Goal: Task Accomplishment & Management: Manage account settings

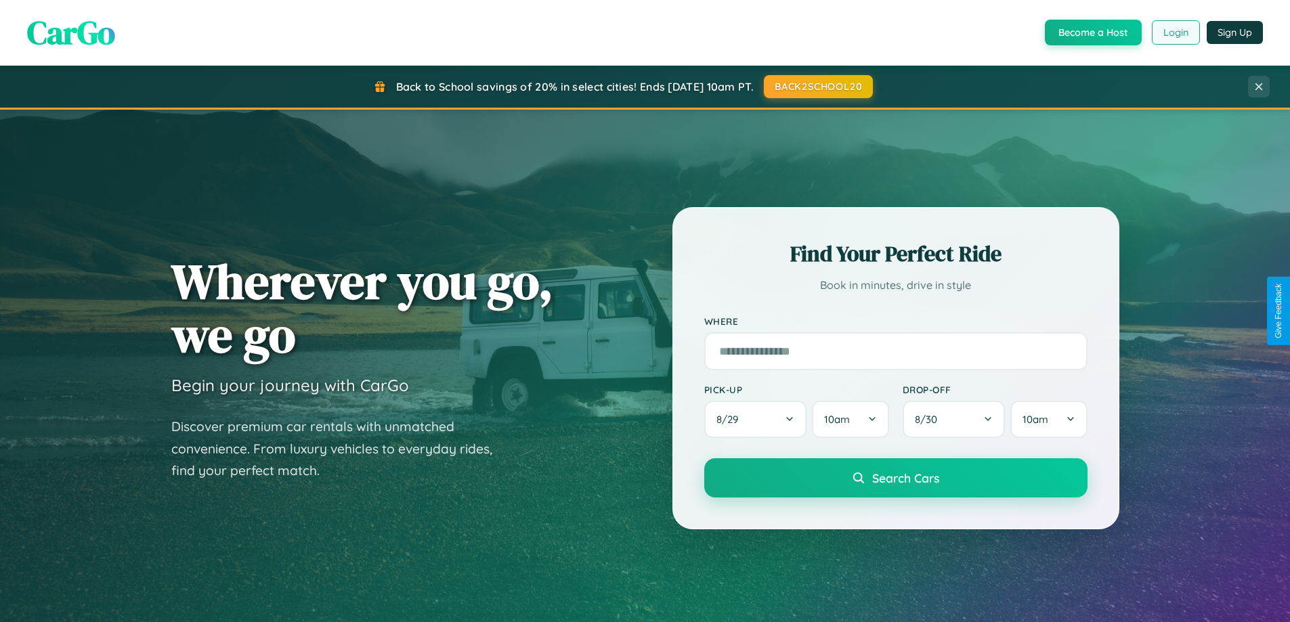
click at [1175, 32] on button "Login" at bounding box center [1176, 32] width 48 height 24
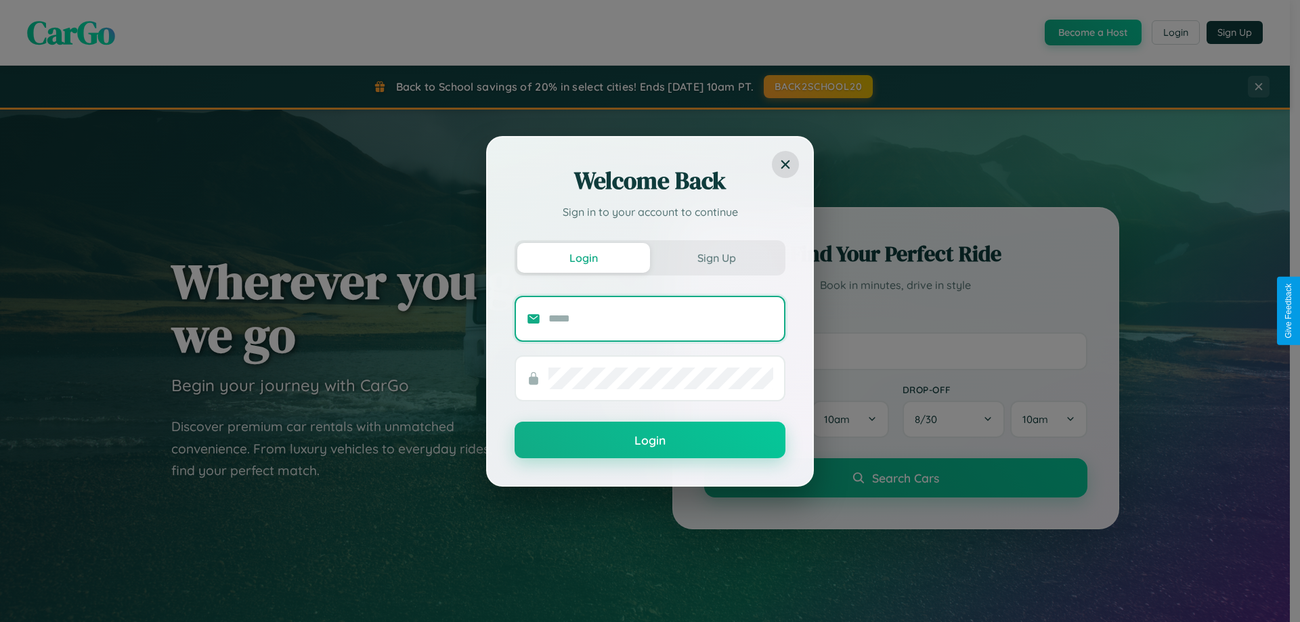
click at [661, 318] on input "text" at bounding box center [660, 319] width 225 height 22
type input "**********"
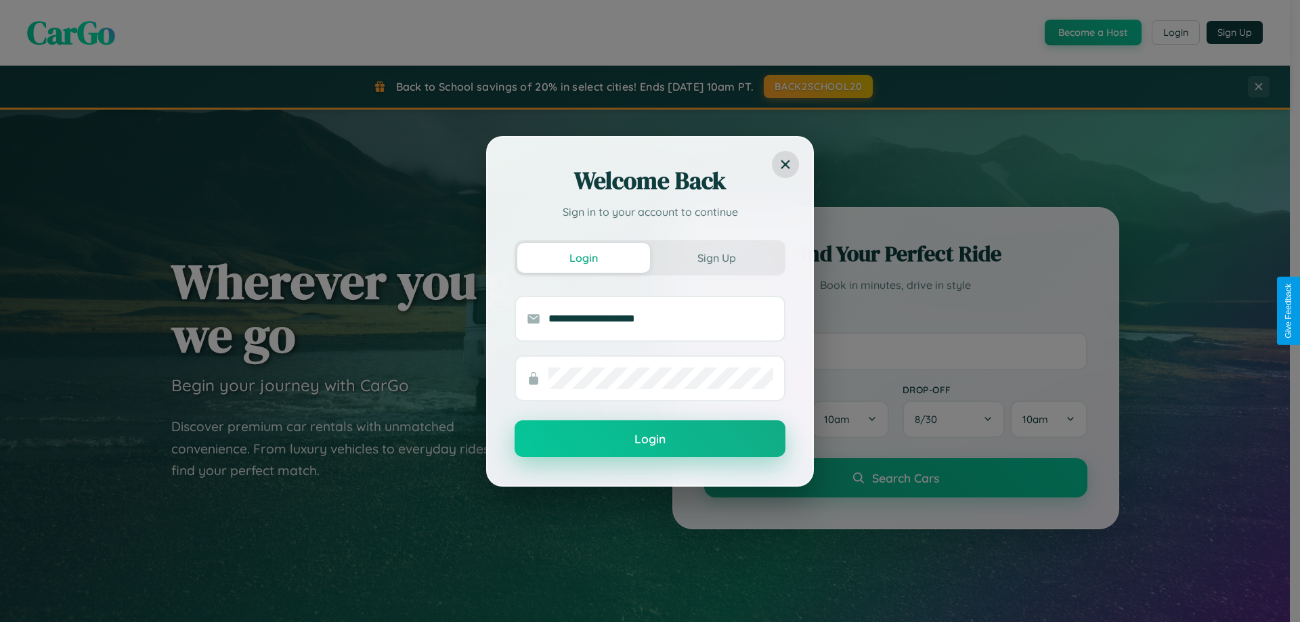
click at [650, 439] on button "Login" at bounding box center [650, 438] width 271 height 37
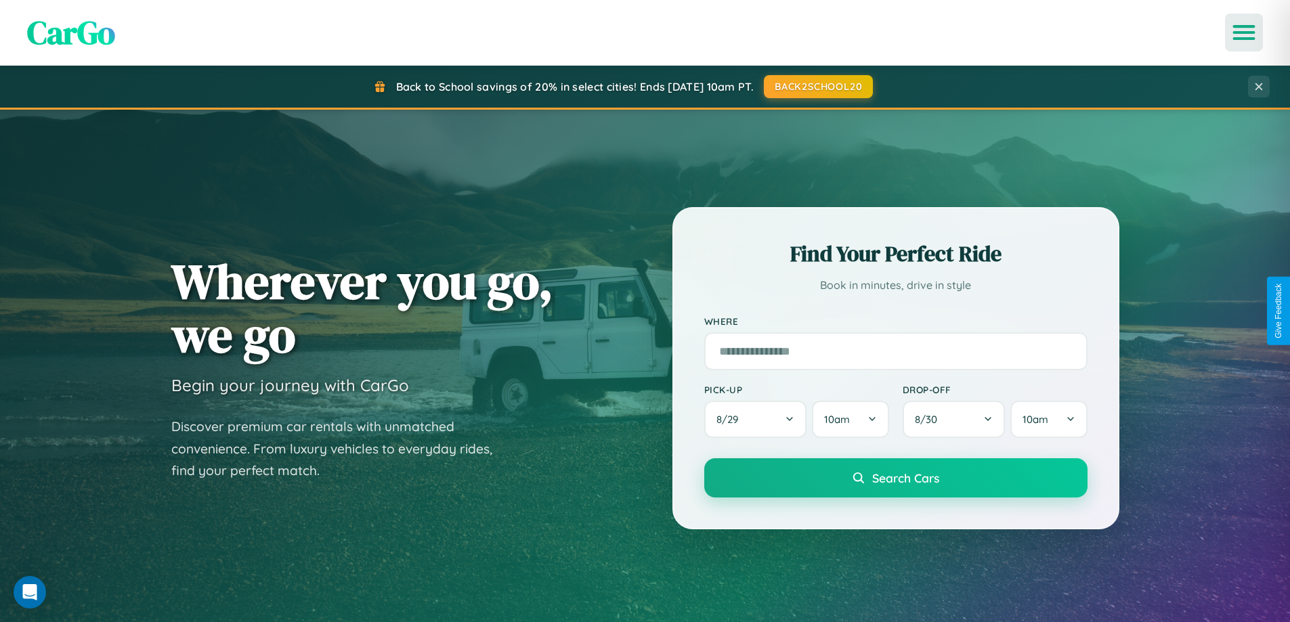
click at [1244, 32] on icon "Open menu" at bounding box center [1244, 32] width 20 height 12
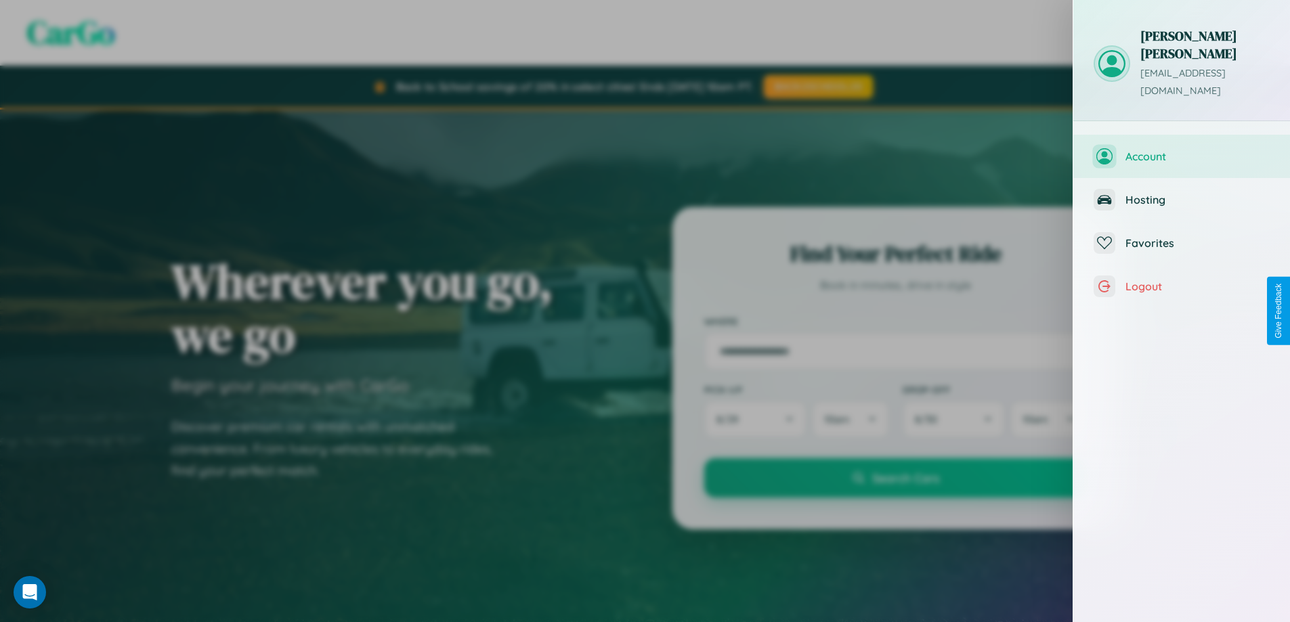
click at [1181, 150] on span "Account" at bounding box center [1197, 157] width 144 height 14
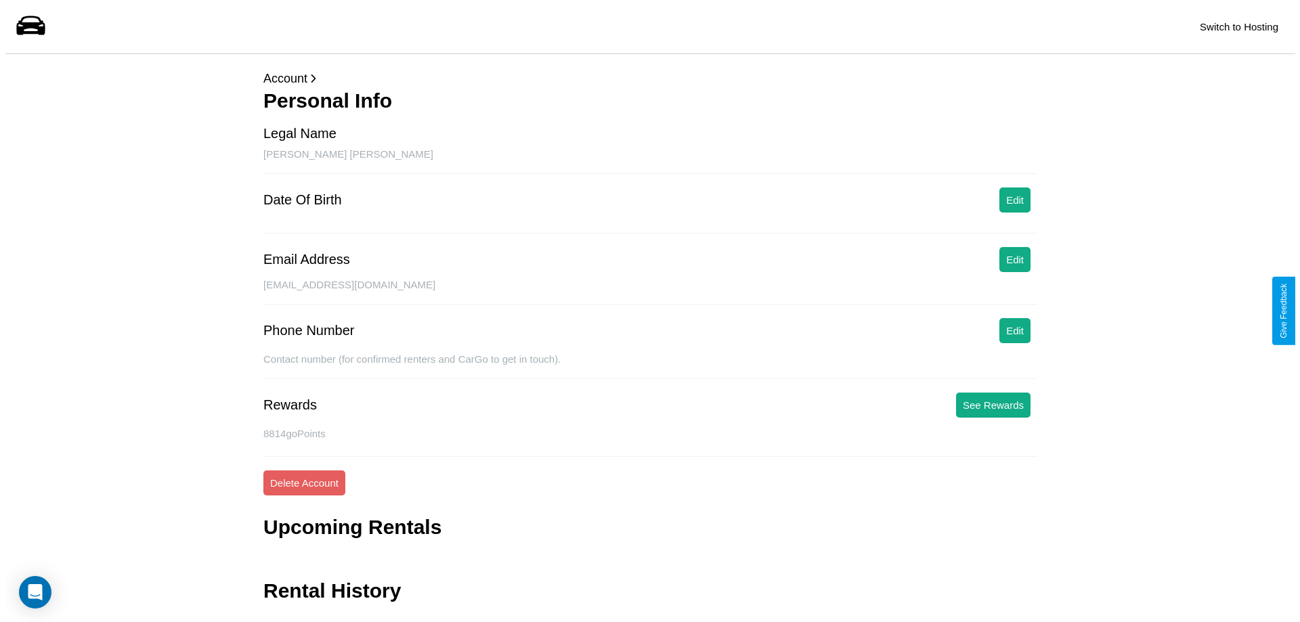
scroll to position [32, 0]
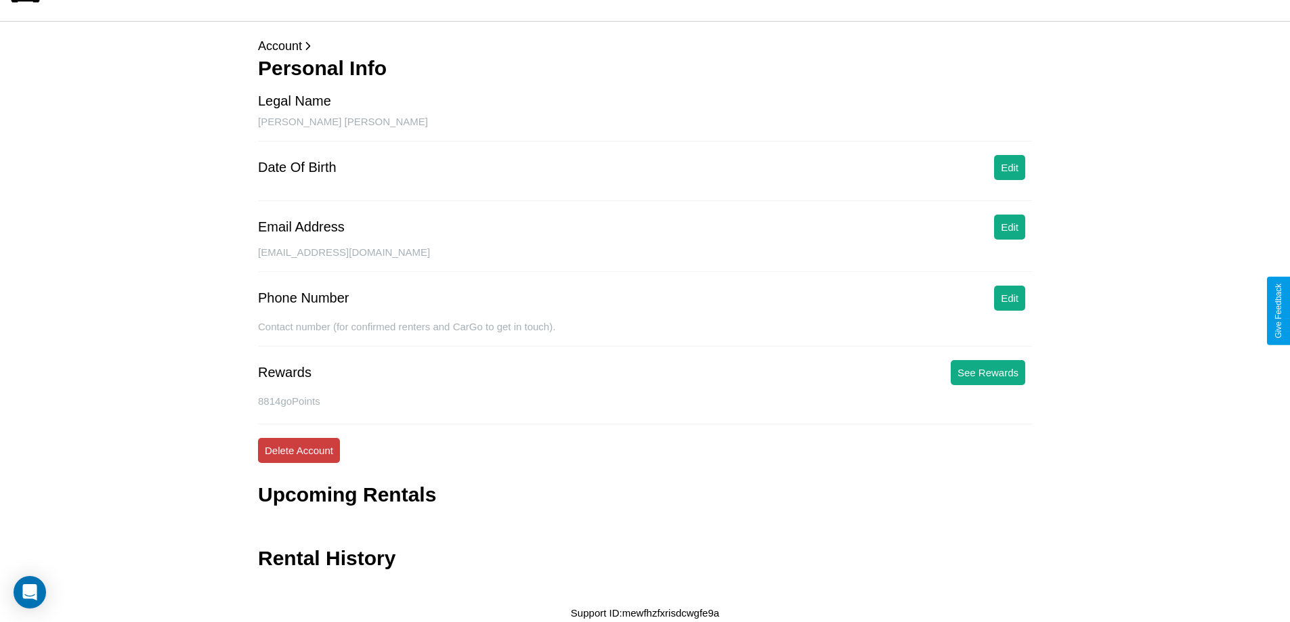
click at [299, 450] on button "Delete Account" at bounding box center [299, 450] width 82 height 25
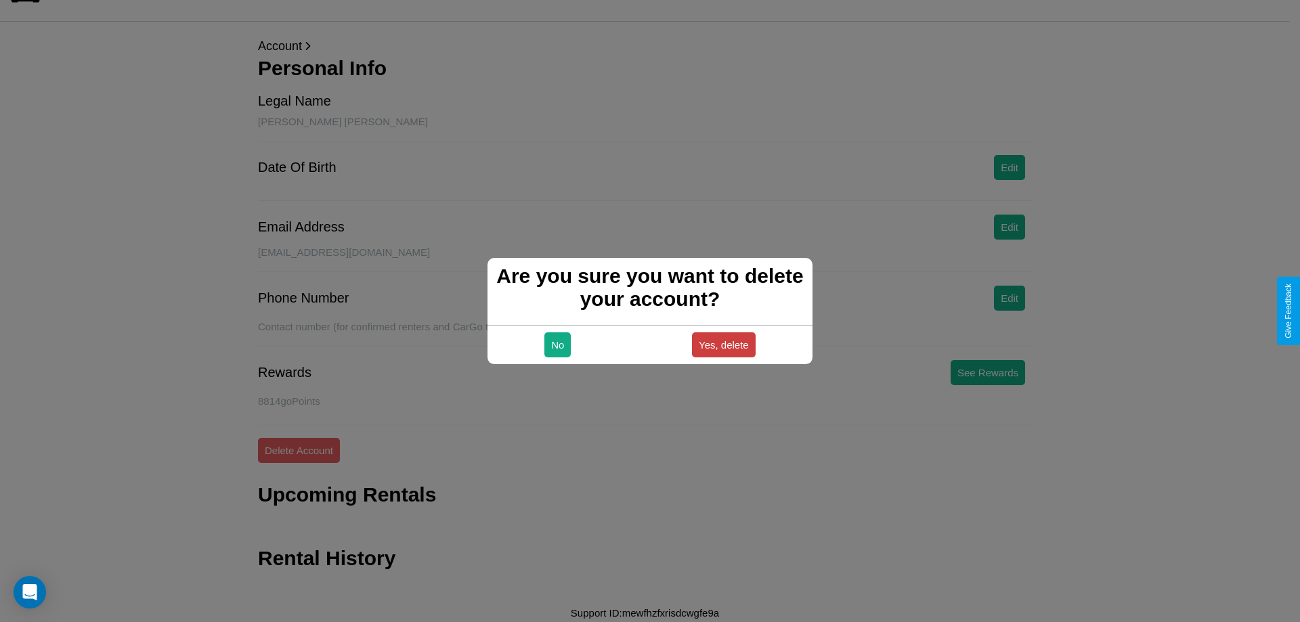
click at [723, 345] on button "Yes, delete" at bounding box center [724, 344] width 64 height 25
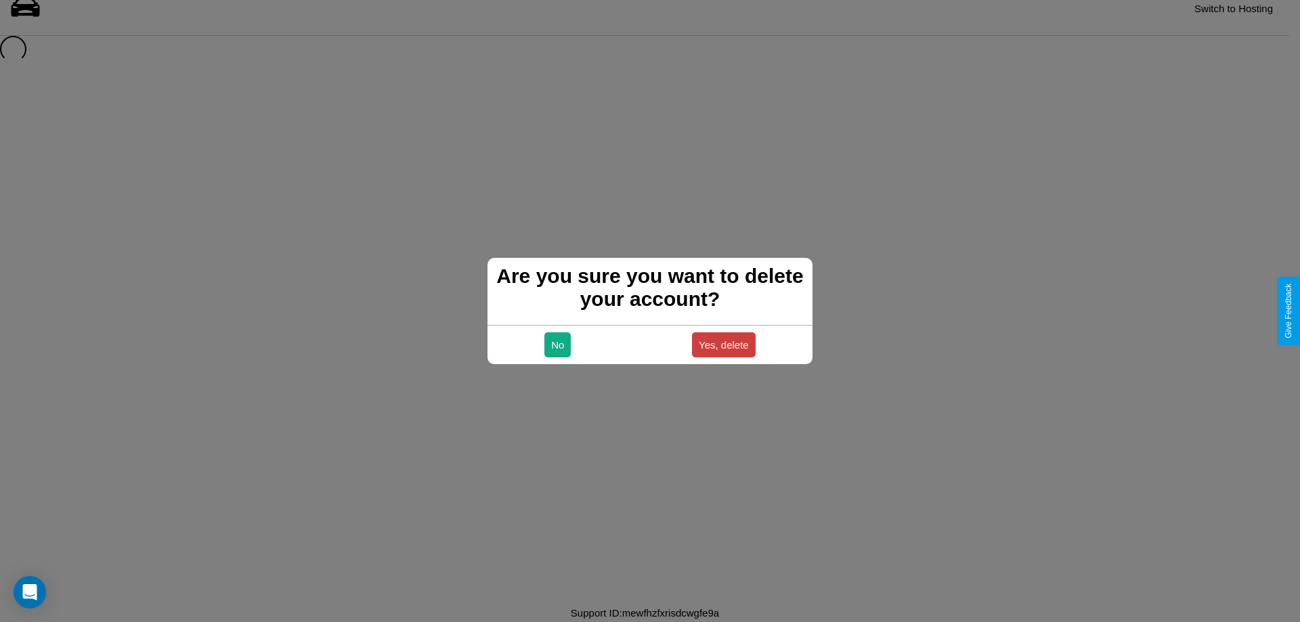
scroll to position [18, 0]
